Goal: Task Accomplishment & Management: Use online tool/utility

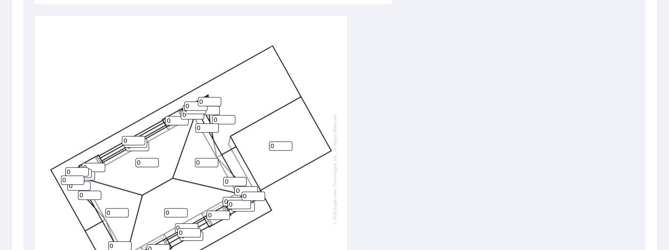
scroll to position [312, 0]
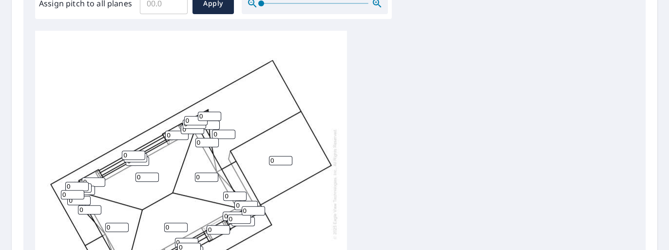
click at [165, 10] on input "Assign pitch to all planes" at bounding box center [164, 3] width 48 height 27
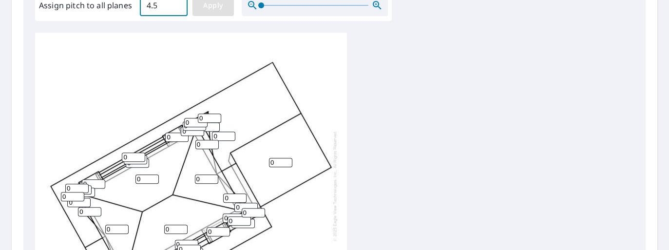
type input "4.5"
click at [200, 7] on span "Apply" at bounding box center [213, 6] width 26 height 12
type input "4.5"
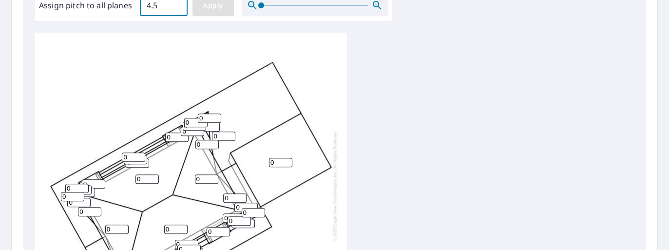
type input "4.5"
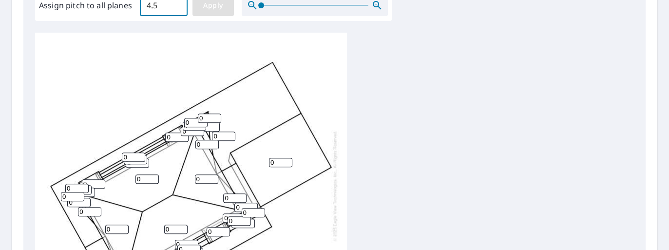
type input "4.5"
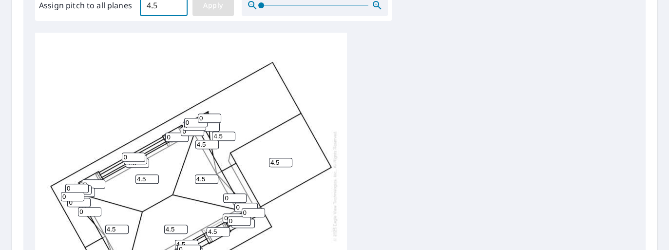
type input "4.5"
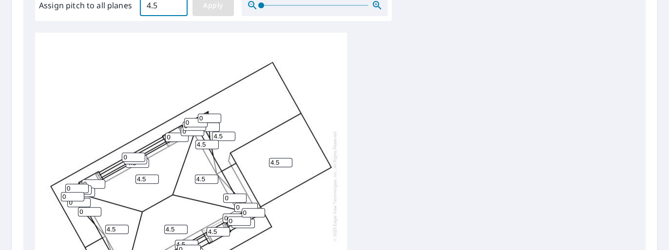
type input "4.5"
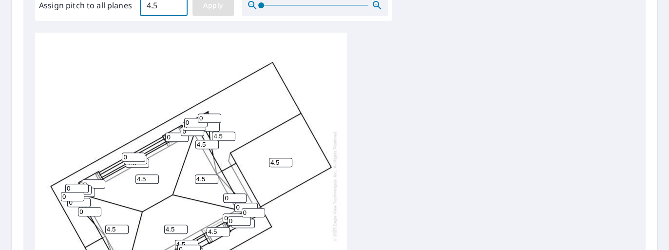
type input "4.5"
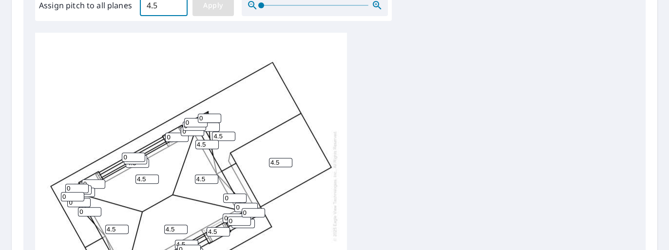
type input "4.5"
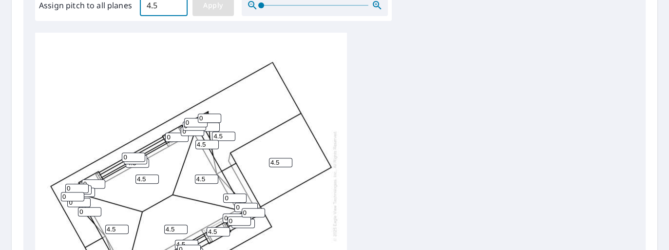
type input "4.5"
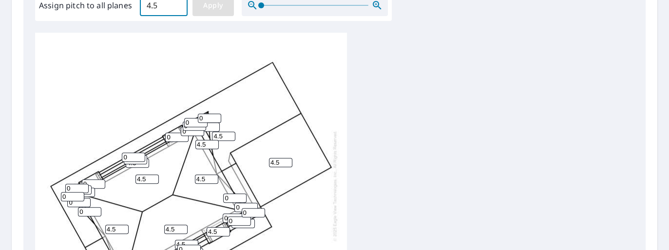
type input "4.5"
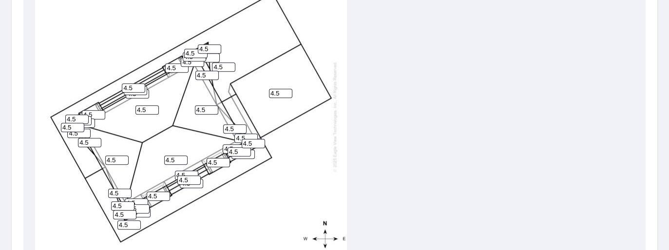
scroll to position [407, 0]
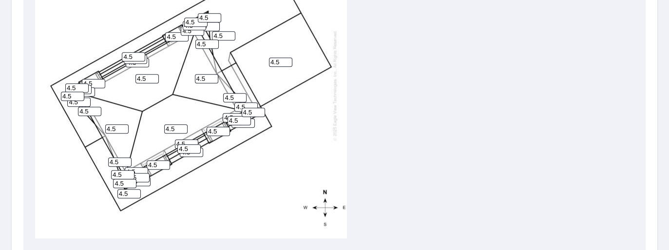
click at [147, 74] on input "4.5" at bounding box center [146, 78] width 23 height 9
type input "4"
type input "3.2"
click at [205, 76] on input "4.5" at bounding box center [206, 78] width 23 height 9
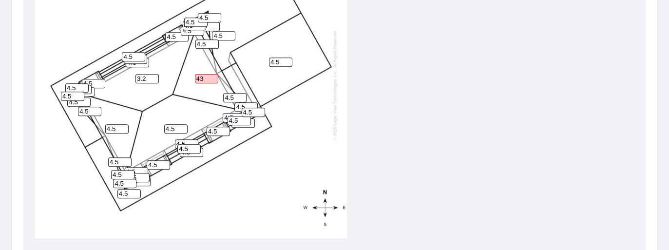
type input "4"
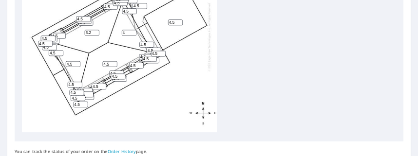
scroll to position [407, 0]
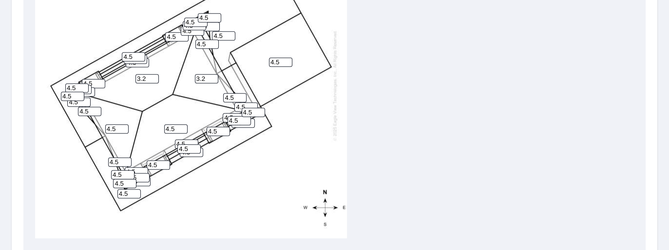
type input "3.2"
click at [114, 125] on input "4.5" at bounding box center [116, 128] width 23 height 9
type input "4"
type input "3.2"
click at [173, 128] on input "4.5" at bounding box center [175, 128] width 23 height 9
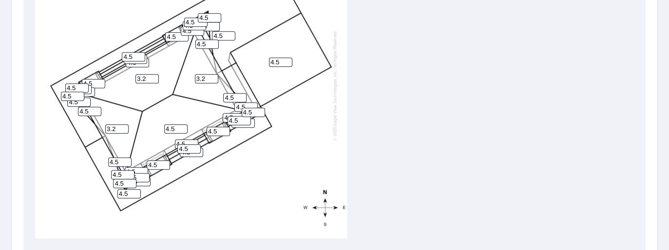
type input "4"
type input "3.2"
click at [263, 152] on div "4.5 4.5 4.5 3.2 3.2 3.2 3.2 4.5 4.5 4.5 4.5 4.5 4.5 4.5 4.5 4.5 4.5 4.5 4.5 4.5…" at bounding box center [191, 85] width 312 height 306
click at [158, 162] on input "4.5" at bounding box center [158, 164] width 23 height 9
type input "4"
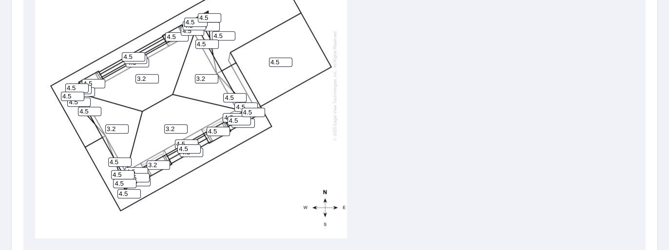
type input "3.2"
click at [217, 128] on input "4.5" at bounding box center [217, 131] width 23 height 9
type input "4"
type input "3.2"
click at [93, 79] on input "4.5" at bounding box center [93, 83] width 23 height 9
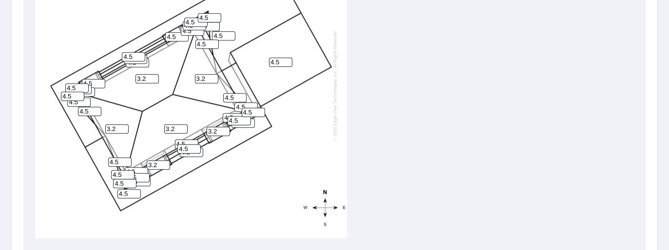
type input "4"
type input "3.2"
click at [175, 35] on input "4.5" at bounding box center [176, 36] width 23 height 9
type input "4"
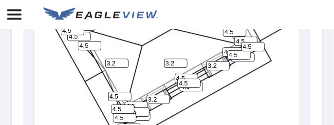
scroll to position [660, 0]
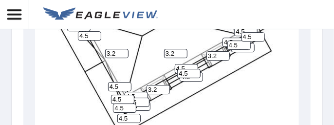
type input "3.2"
click at [192, 78] on input "4.5" at bounding box center [191, 76] width 23 height 9
type input "4"
click at [191, 78] on input "38" at bounding box center [191, 76] width 23 height 9
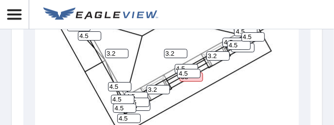
scroll to position [0, 0]
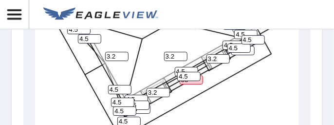
type input "38"
type input "4"
click at [246, 54] on input "4" at bounding box center [242, 50] width 23 height 9
type input "3"
type input "28"
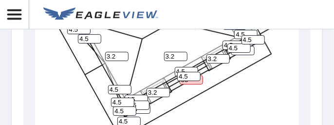
click at [189, 84] on input "38" at bounding box center [191, 79] width 23 height 9
type input "3"
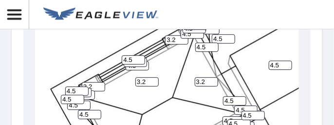
scroll to position [582, 0]
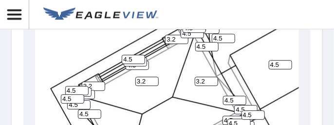
type input "28"
click at [88, 96] on input "4" at bounding box center [83, 94] width 23 height 9
type input "3"
click at [88, 96] on input "3" at bounding box center [83, 94] width 23 height 9
type input "28"
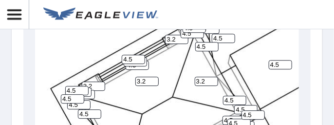
click at [137, 66] on input "4.5" at bounding box center [137, 64] width 23 height 9
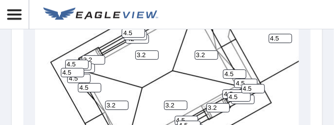
type input "4"
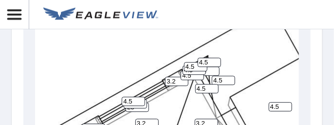
scroll to position [553, 0]
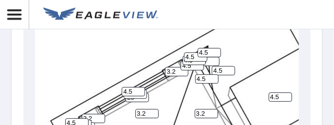
type input "28"
click at [207, 61] on input "4.5" at bounding box center [207, 60] width 23 height 9
type input "4"
type input "28"
click at [249, 43] on div "4.5 4.5 4.5 3.2 3.2 3.2 3.2 3.2 28 3.2 4.5 4.5 3.2 3.2 4.5 4.5 28 4.5 4.5 4.5 4…" at bounding box center [191, 120] width 312 height 306
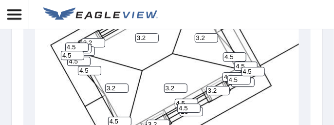
scroll to position [631, 0]
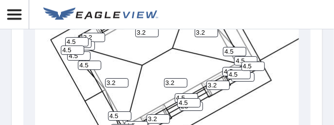
click at [245, 57] on input "4.5" at bounding box center [245, 60] width 23 height 9
type input "4"
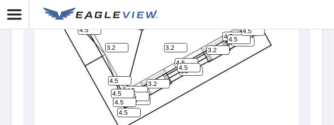
scroll to position [670, 0]
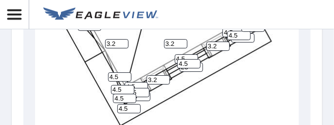
type input "28"
click at [119, 76] on input "4.5" at bounding box center [119, 76] width 23 height 9
type input "4"
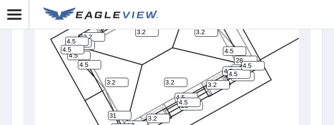
scroll to position [621, 0]
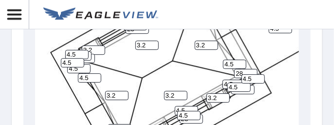
type input "31"
click at [88, 77] on input "4.5" at bounding box center [89, 77] width 23 height 9
type input "4"
type input "28"
click at [171, 63] on div "4.5 4.5 4.5 3.2 3.2 3.2 3.2 3.2 28 3.2 4.5 4.5 3.2 3.2 4.5 28 28 4.5 4.5 4.5 4.…" at bounding box center [191, 52] width 312 height 306
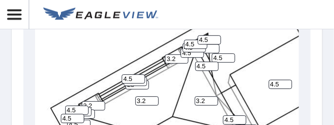
scroll to position [563, 0]
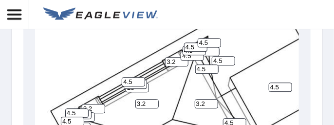
click at [206, 68] on input "4.5" at bounding box center [206, 68] width 23 height 9
type input "4"
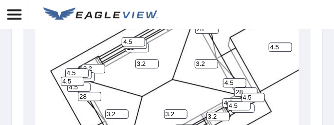
scroll to position [602, 0]
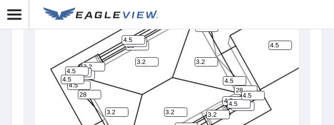
type input "28"
click at [233, 80] on input "4.5" at bounding box center [234, 80] width 23 height 9
type input "4"
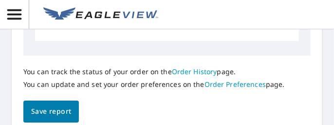
scroll to position [787, 0]
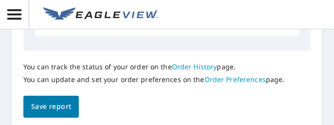
type input "28"
click at [65, 106] on span "Save report" at bounding box center [51, 106] width 40 height 12
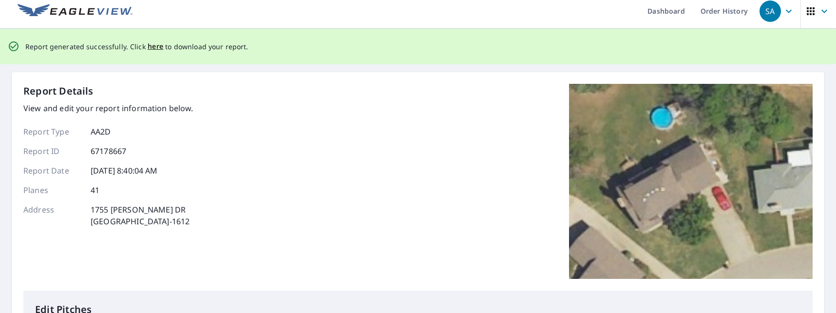
scroll to position [0, 0]
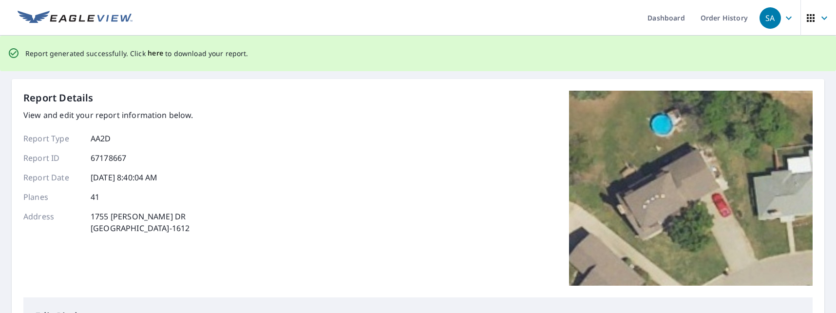
click at [150, 51] on span "here" at bounding box center [156, 53] width 16 height 12
